Goal: Transaction & Acquisition: Download file/media

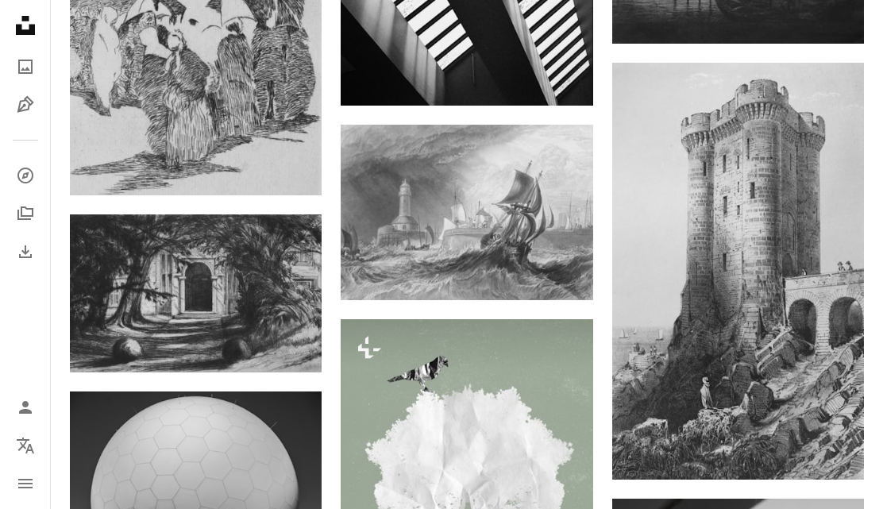
scroll to position [34298, 0]
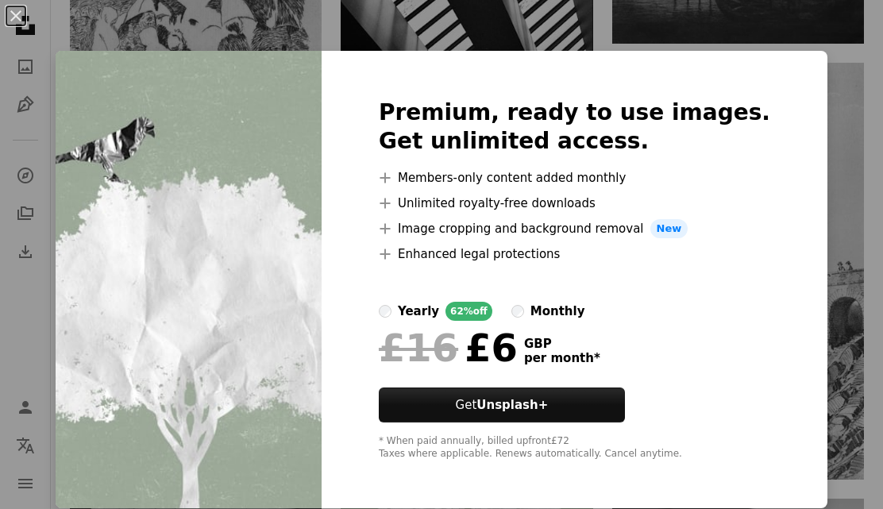
click at [869, 63] on div "An X shape Premium, ready to use images. Get unlimited access. A plus sign Memb…" at bounding box center [441, 254] width 883 height 509
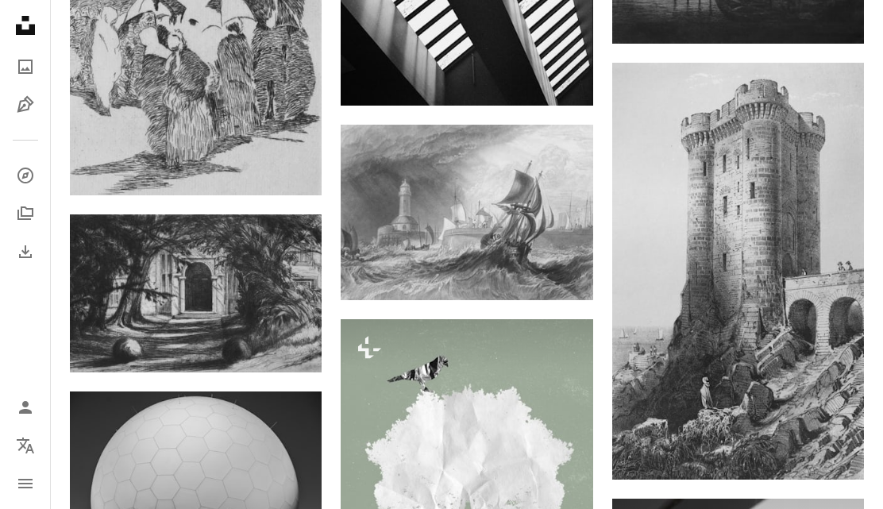
click at [440, 405] on img at bounding box center [467, 445] width 252 height 252
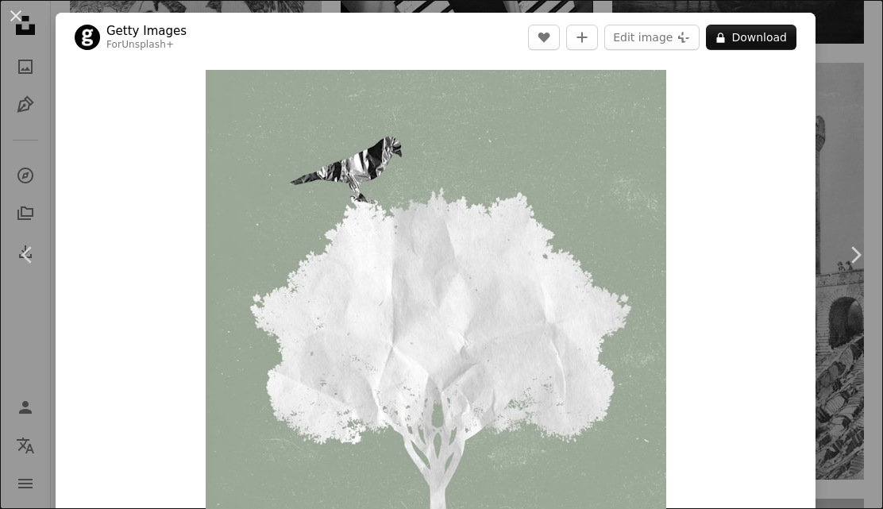
click at [772, 35] on button "A lock Download" at bounding box center [751, 37] width 91 height 25
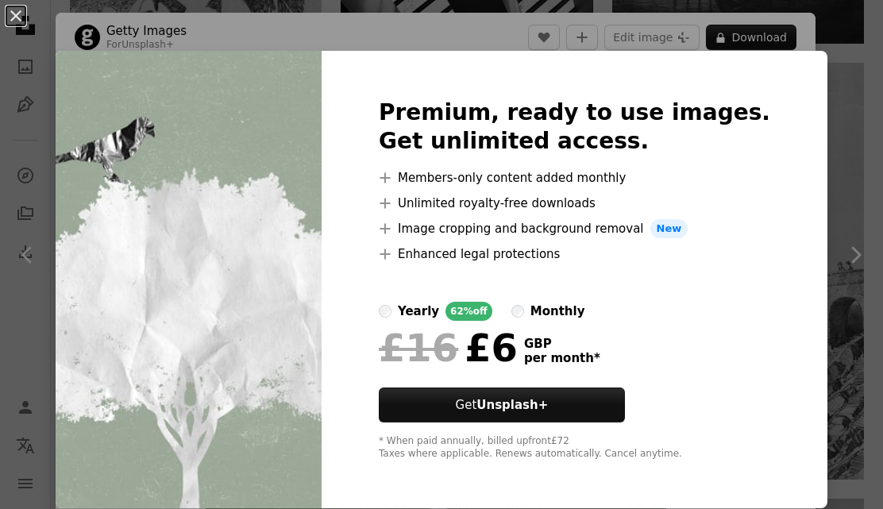
click at [482, 36] on div "An X shape Premium, ready to use images. Get unlimited access. A plus sign Memb…" at bounding box center [441, 254] width 883 height 509
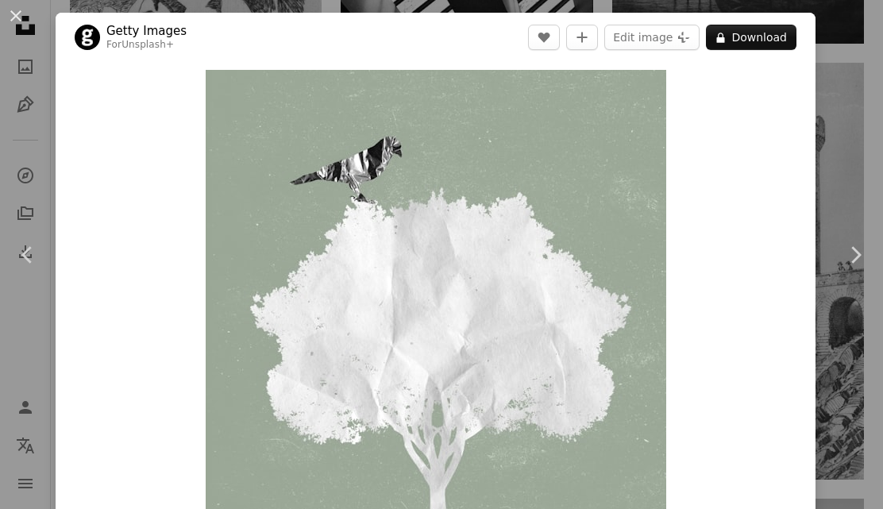
click at [16, 17] on button "An X shape" at bounding box center [15, 15] width 19 height 19
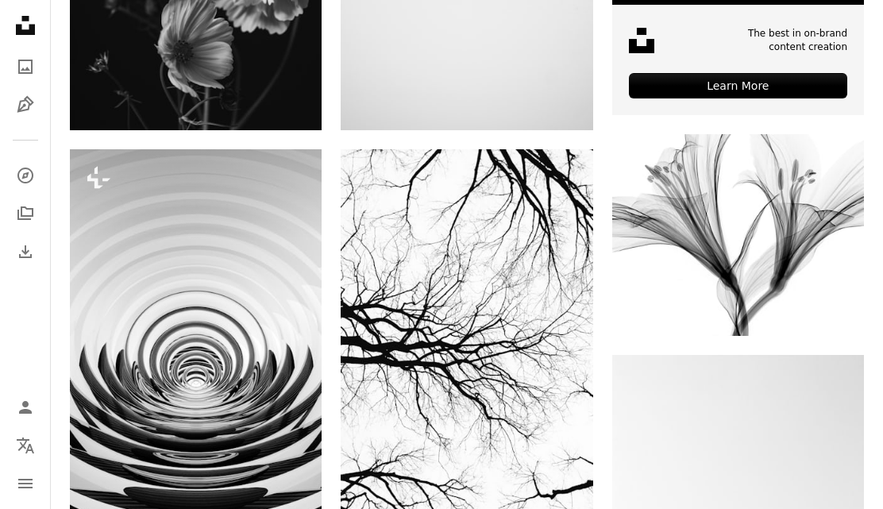
scroll to position [644, 0]
click at [837, 316] on icon "Arrow pointing down" at bounding box center [832, 306] width 13 height 19
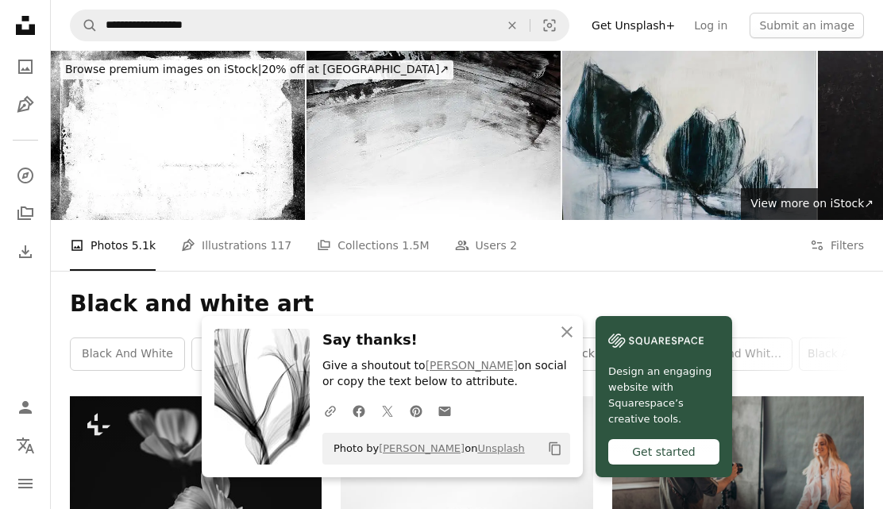
click at [566, 332] on icon "An X shape" at bounding box center [566, 331] width 19 height 19
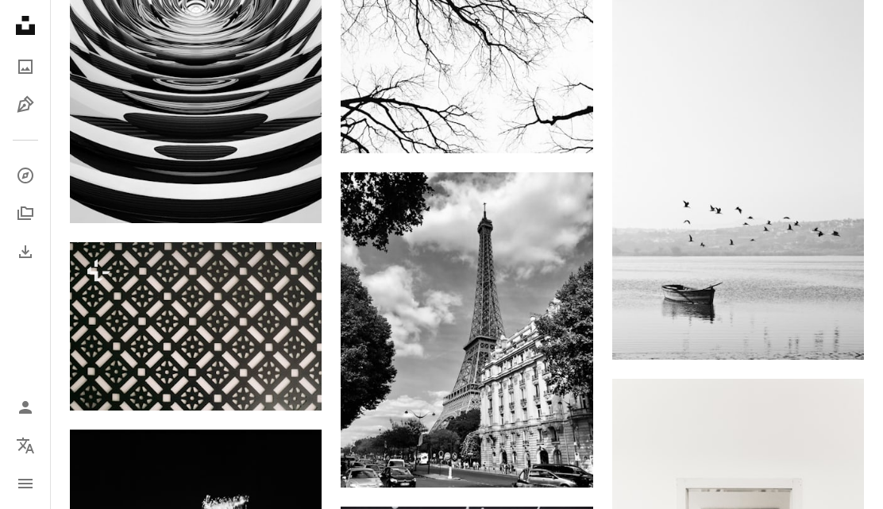
scroll to position [1018, 0]
click at [839, 338] on link "Arrow pointing down" at bounding box center [832, 330] width 32 height 25
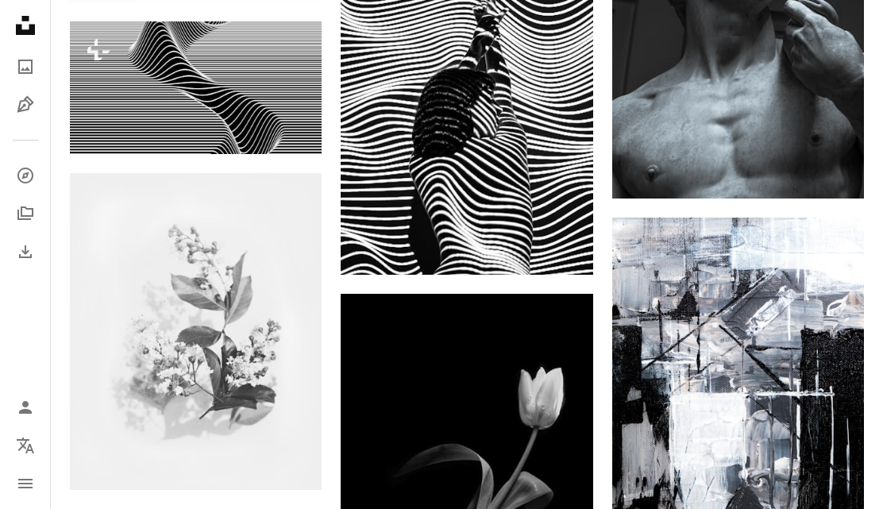
scroll to position [2407, 0]
click at [295, 463] on icon "Arrow pointing down" at bounding box center [289, 460] width 13 height 19
